Goal: Information Seeking & Learning: Learn about a topic

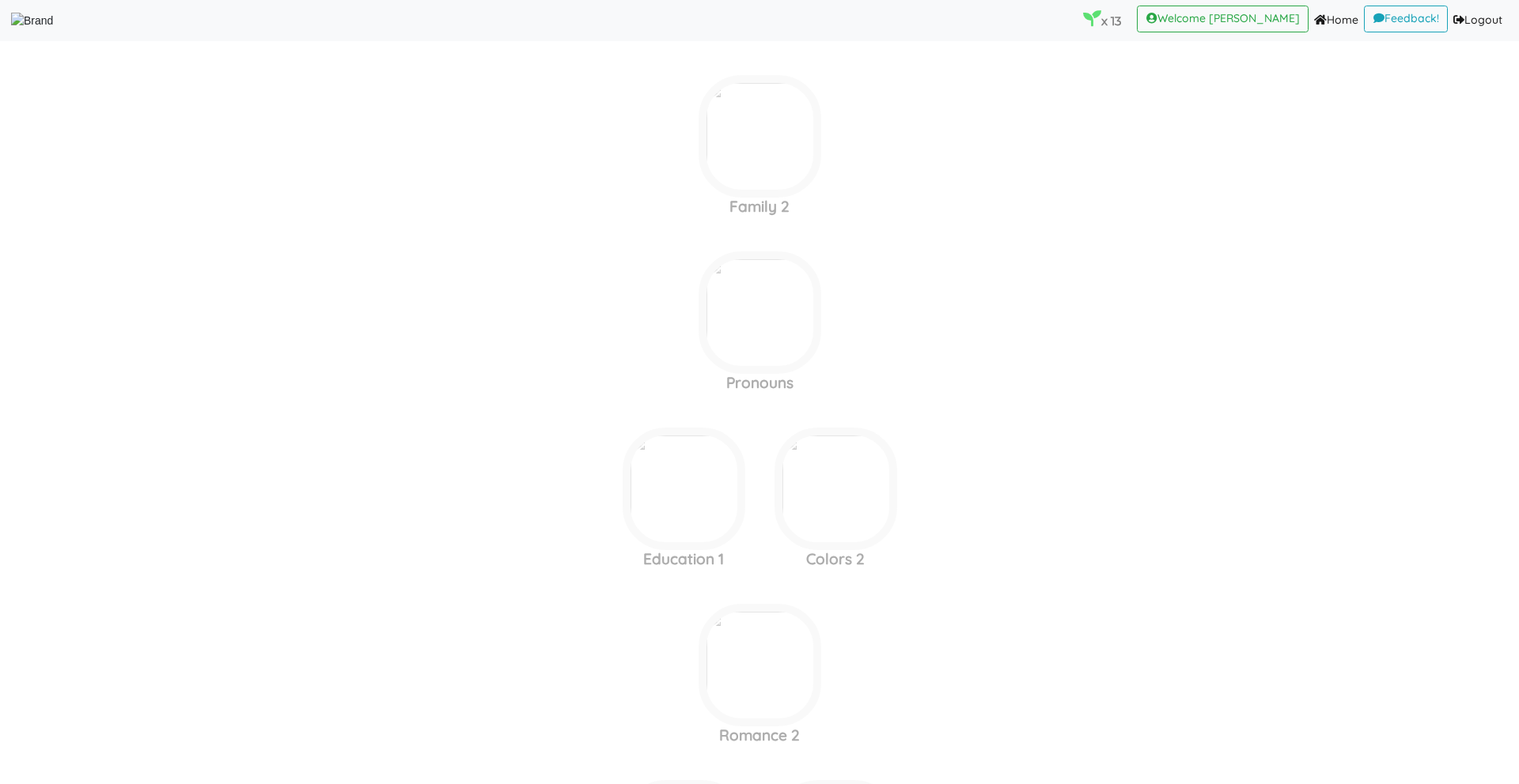
scroll to position [3147, 0]
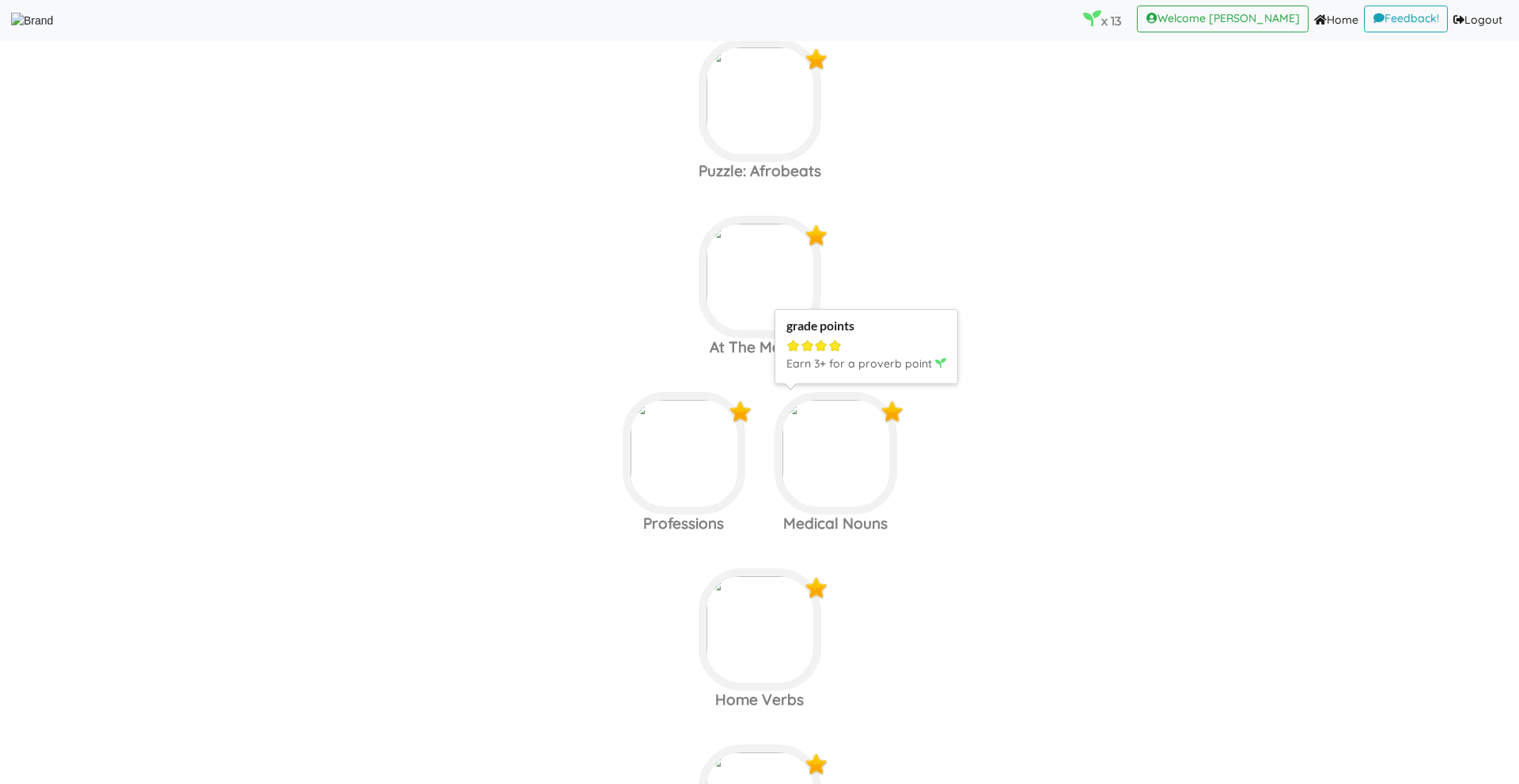
scroll to position [419, 0]
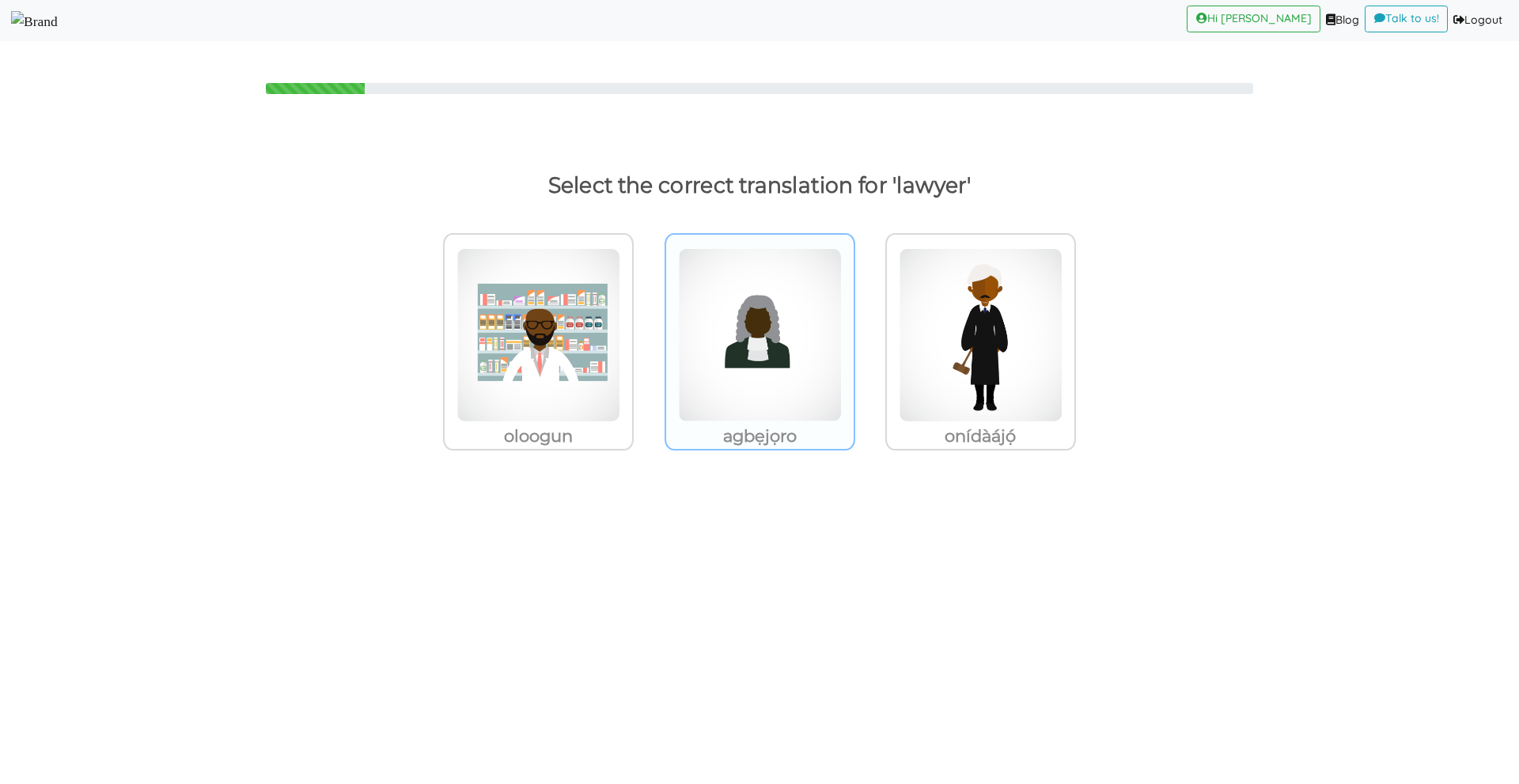
click at [621, 395] on img at bounding box center [538, 335] width 164 height 174
click at [644, 331] on input "agbẹjọro" at bounding box center [637, 325] width 12 height 12
